Goal: Task Accomplishment & Management: Complete application form

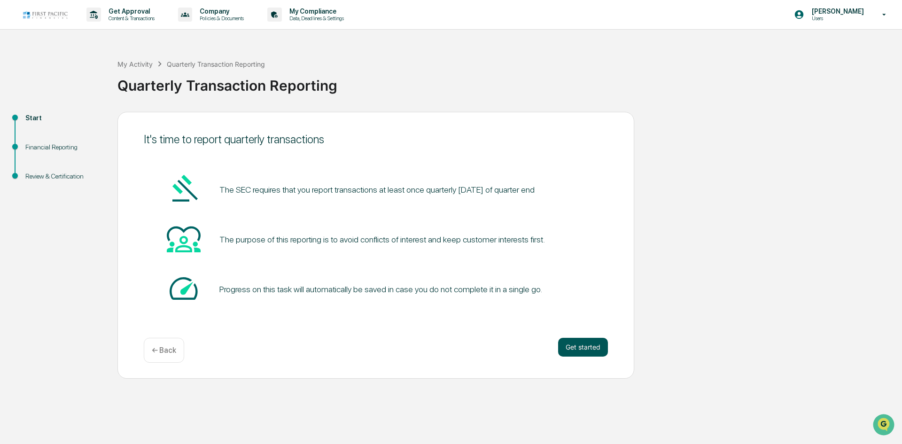
click at [449, 346] on button "Get started" at bounding box center [583, 347] width 50 height 19
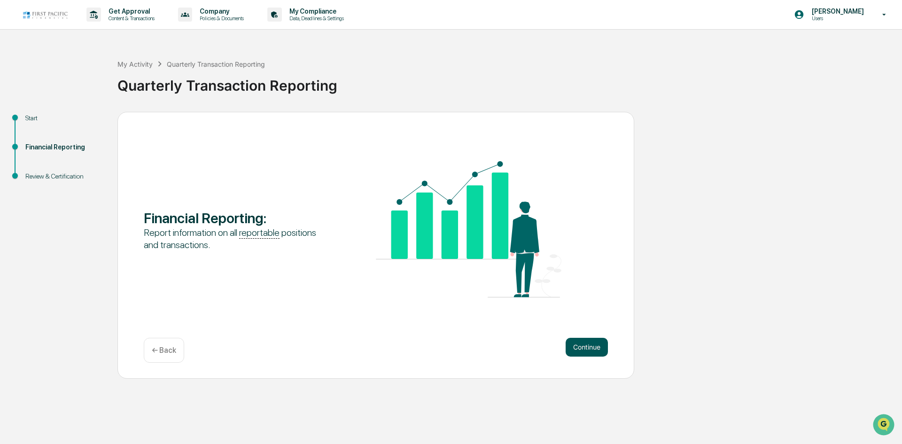
click at [449, 349] on button "Continue" at bounding box center [587, 347] width 42 height 19
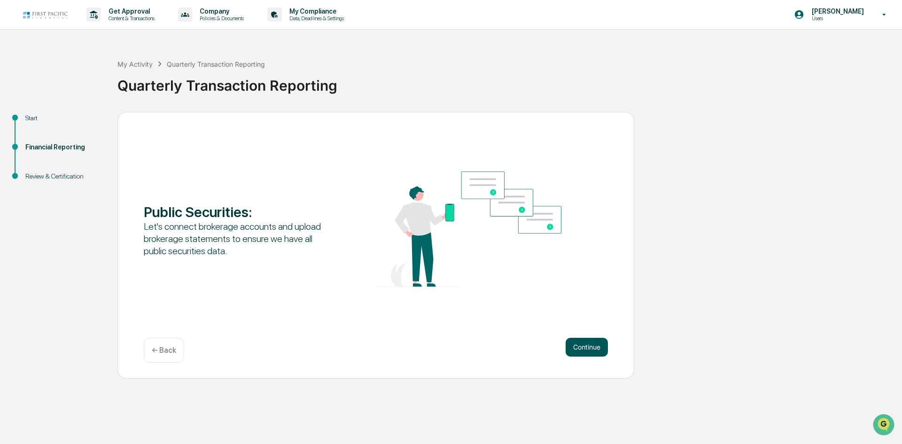
click at [449, 348] on button "Continue" at bounding box center [587, 347] width 42 height 19
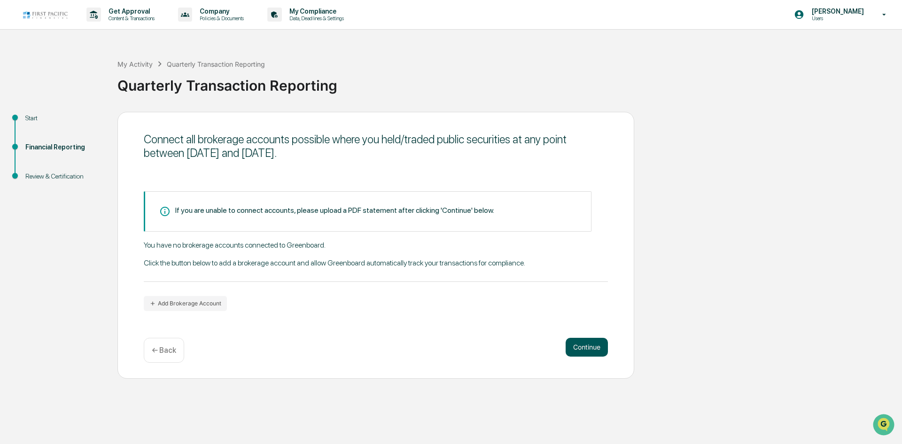
click at [449, 342] on button "Continue" at bounding box center [587, 347] width 42 height 19
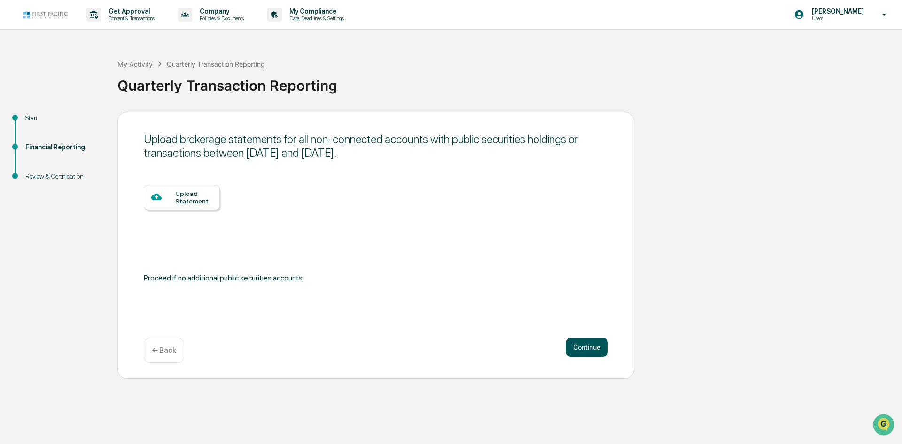
click at [449, 344] on button "Continue" at bounding box center [587, 347] width 42 height 19
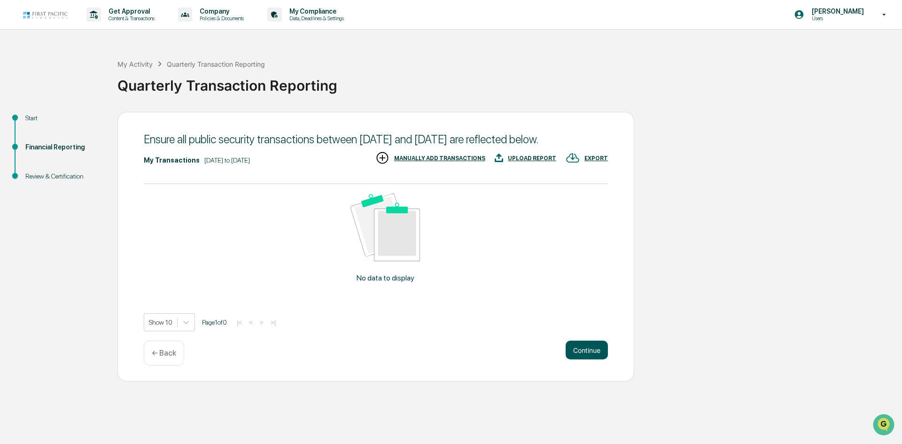
click at [449, 357] on button "Continue" at bounding box center [587, 350] width 42 height 19
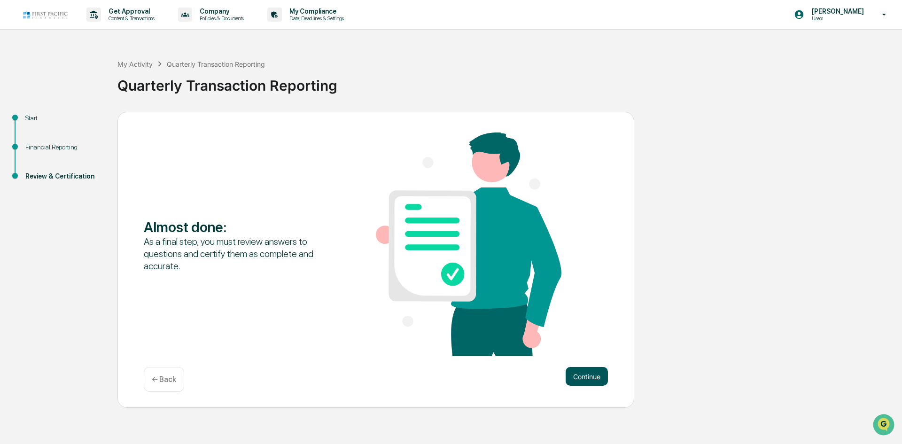
click at [449, 376] on button "Continue" at bounding box center [587, 376] width 42 height 19
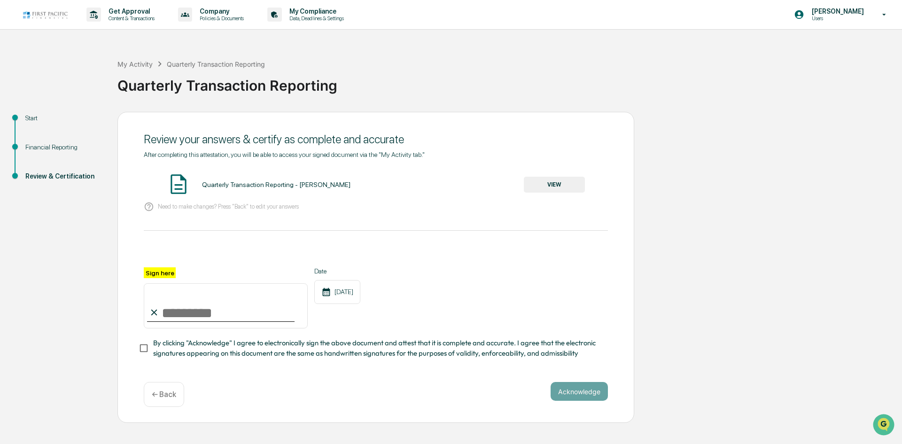
click at [192, 207] on p "Need to make changes? Press "Back" to edit your answers" at bounding box center [228, 206] width 141 height 7
click at [239, 221] on div "After completing this attestation, you will be able to access your signed docum…" at bounding box center [376, 255] width 464 height 208
click at [165, 311] on input "Sign here" at bounding box center [226, 305] width 164 height 45
type input "**********"
click at [449, 184] on button "VIEW" at bounding box center [554, 185] width 61 height 16
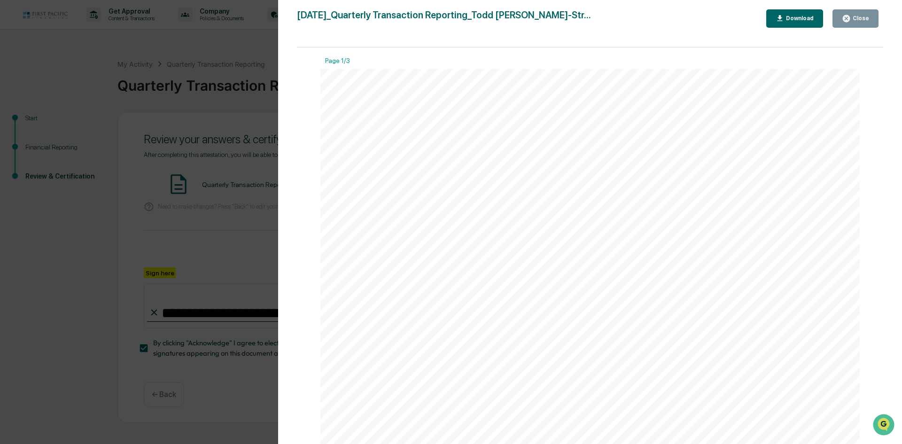
click at [449, 16] on div "Close" at bounding box center [860, 18] width 18 height 7
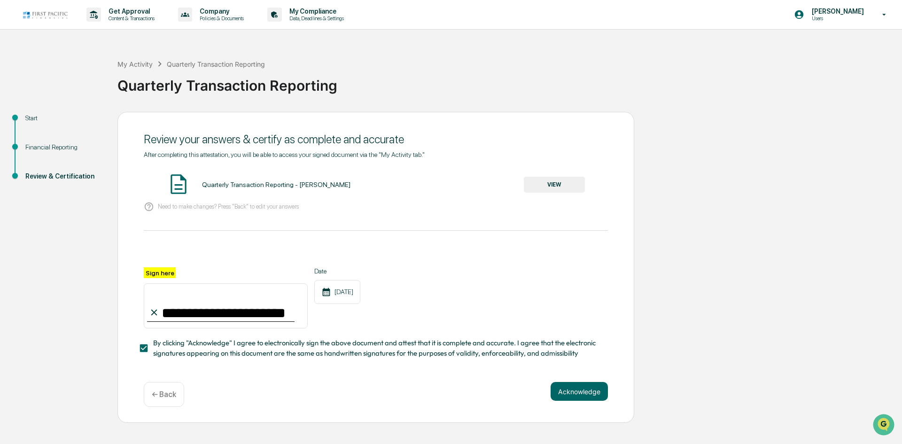
click at [160, 393] on p "← Back" at bounding box center [164, 394] width 24 height 9
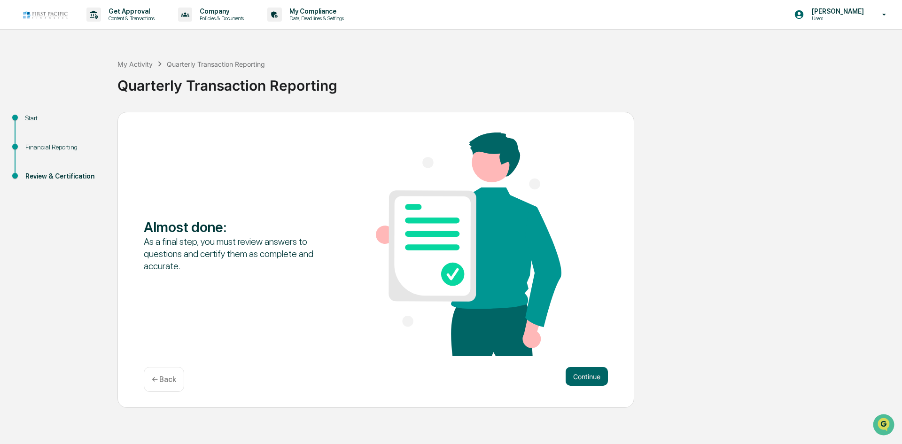
click at [161, 385] on div "← Back" at bounding box center [164, 379] width 40 height 25
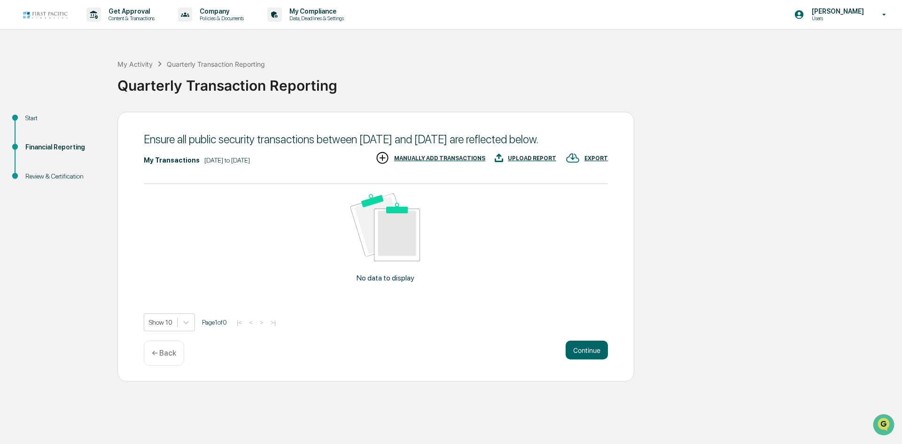
click at [449, 162] on div "MANUALLY ADD TRANSACTIONS" at bounding box center [439, 158] width 91 height 7
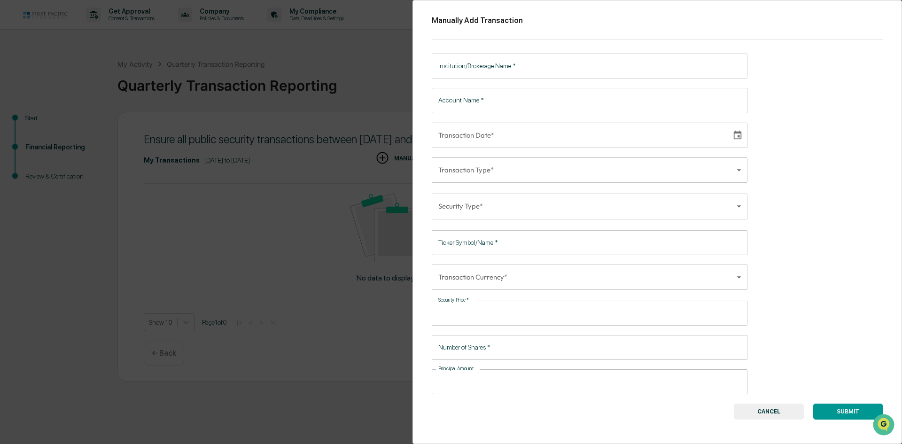
click at [234, 254] on div "Manually Add Transaction Institution/Brokerage Name   * Institution/Brokerage N…" at bounding box center [451, 222] width 902 height 444
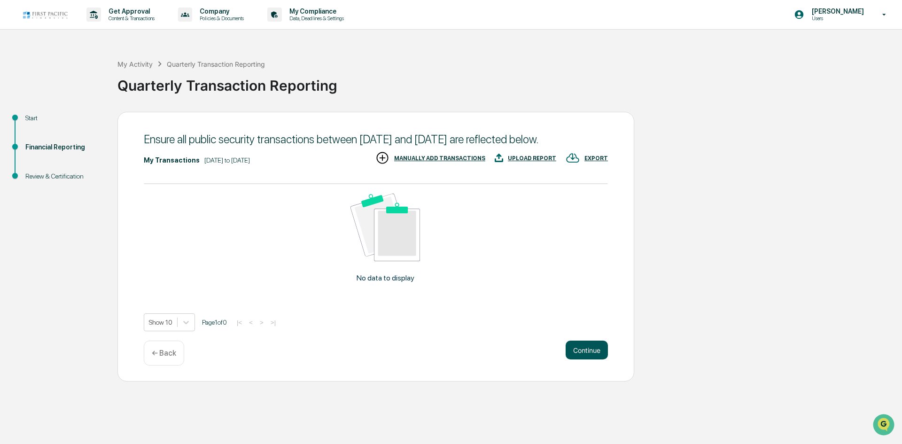
click at [449, 359] on button "Continue" at bounding box center [587, 350] width 42 height 19
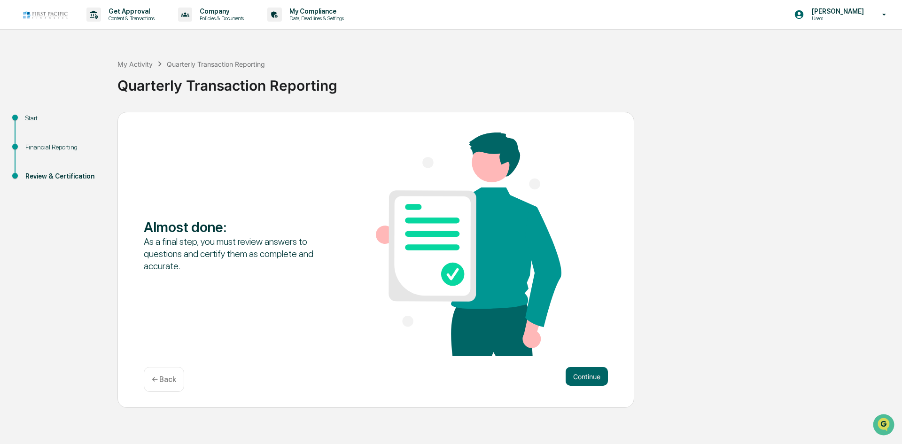
click at [449, 365] on div "Almost done : As a final step, you must review answers to questions and certify…" at bounding box center [375, 260] width 517 height 296
click at [449, 373] on button "Continue" at bounding box center [587, 376] width 42 height 19
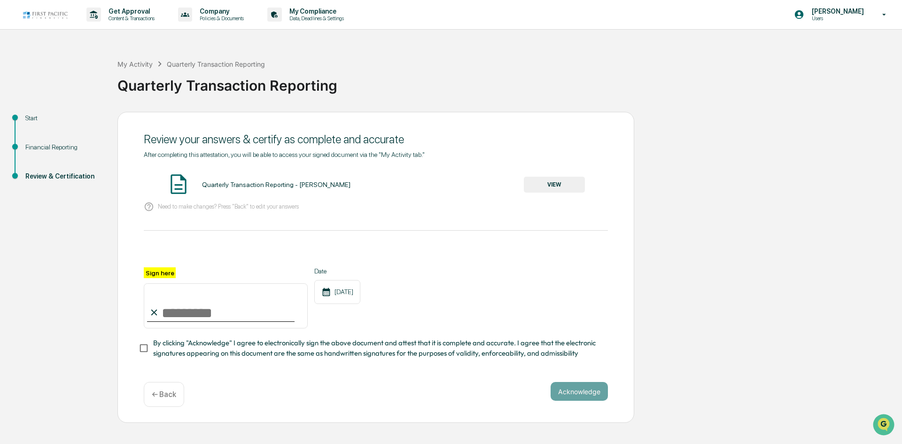
click at [176, 315] on input "Sign here" at bounding box center [226, 305] width 164 height 45
click at [160, 320] on input "Sign here" at bounding box center [226, 305] width 164 height 45
type input "**********"
click at [449, 390] on button "Acknowledge" at bounding box center [579, 391] width 57 height 19
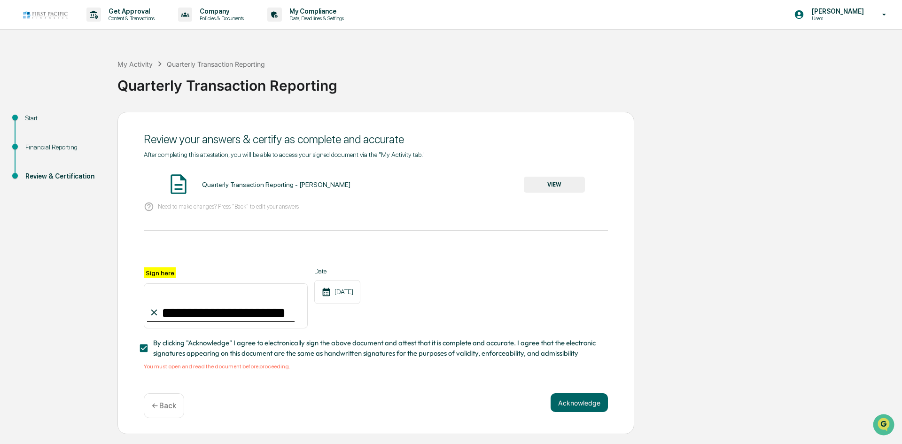
click at [449, 185] on button "VIEW" at bounding box center [554, 185] width 61 height 16
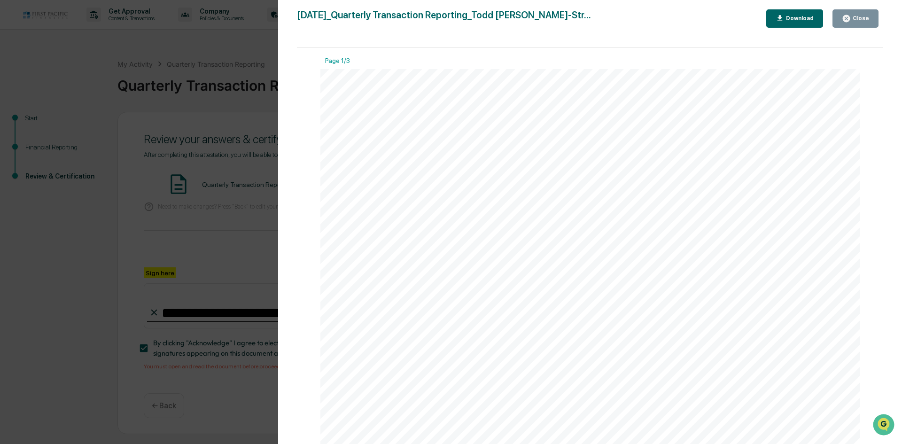
click at [449, 18] on div "Close" at bounding box center [860, 18] width 18 height 7
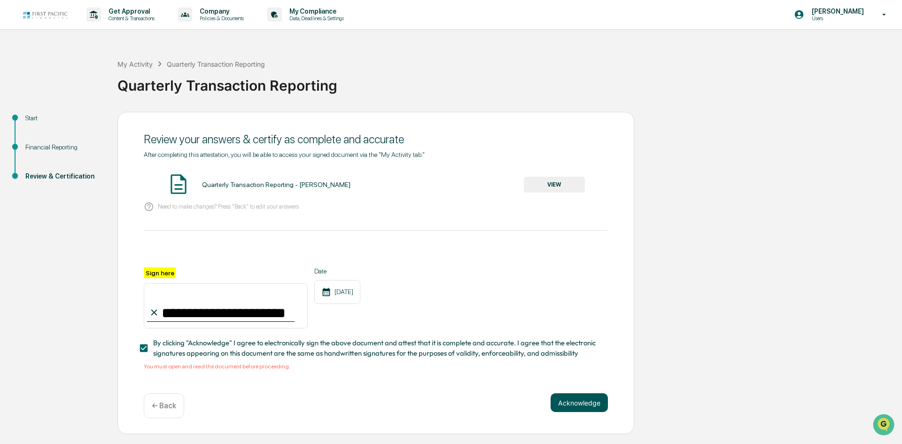
click at [449, 404] on button "Acknowledge" at bounding box center [579, 402] width 57 height 19
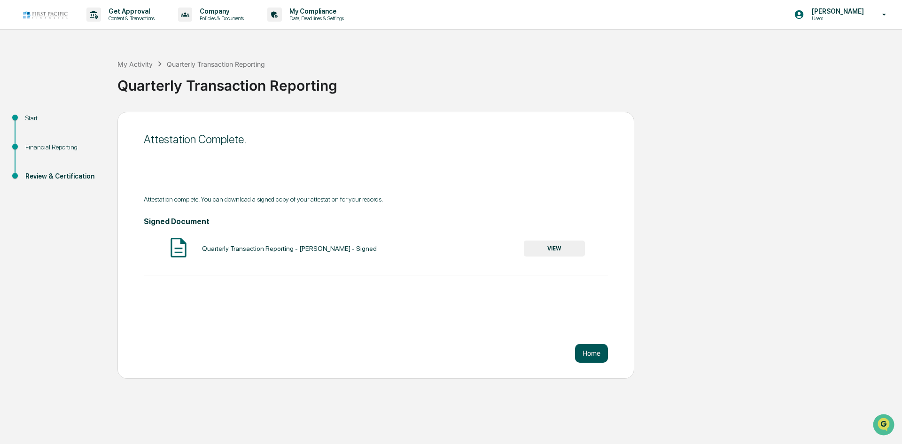
click at [449, 356] on button "Home" at bounding box center [591, 353] width 33 height 19
